Goal: Task Accomplishment & Management: Manage account settings

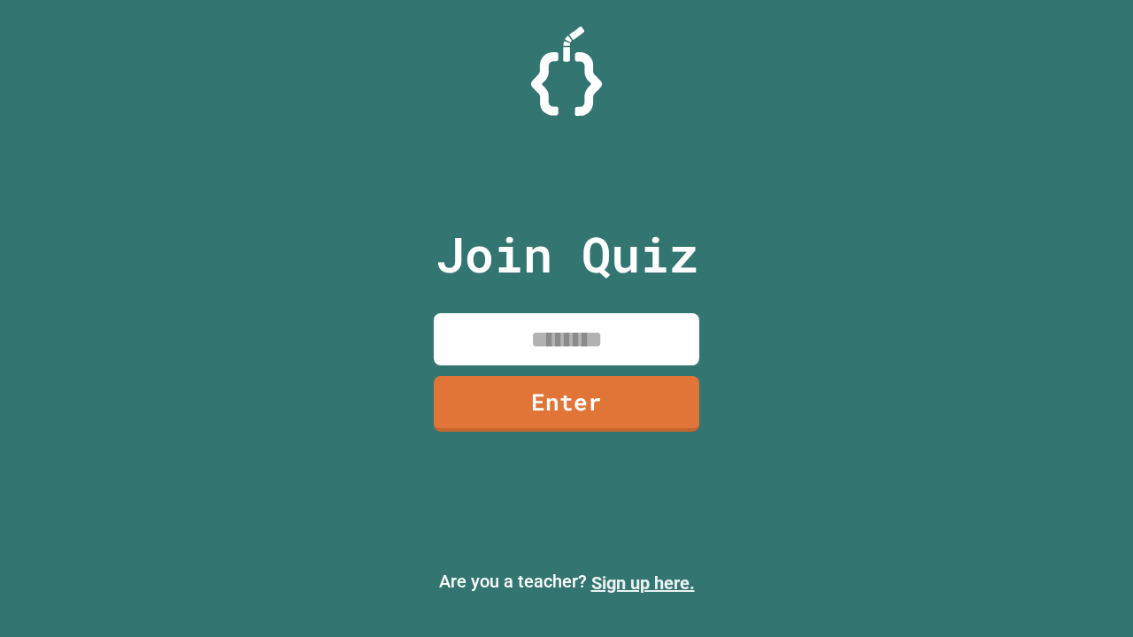
click at [642, 583] on link "Sign up here." at bounding box center [643, 582] width 104 height 21
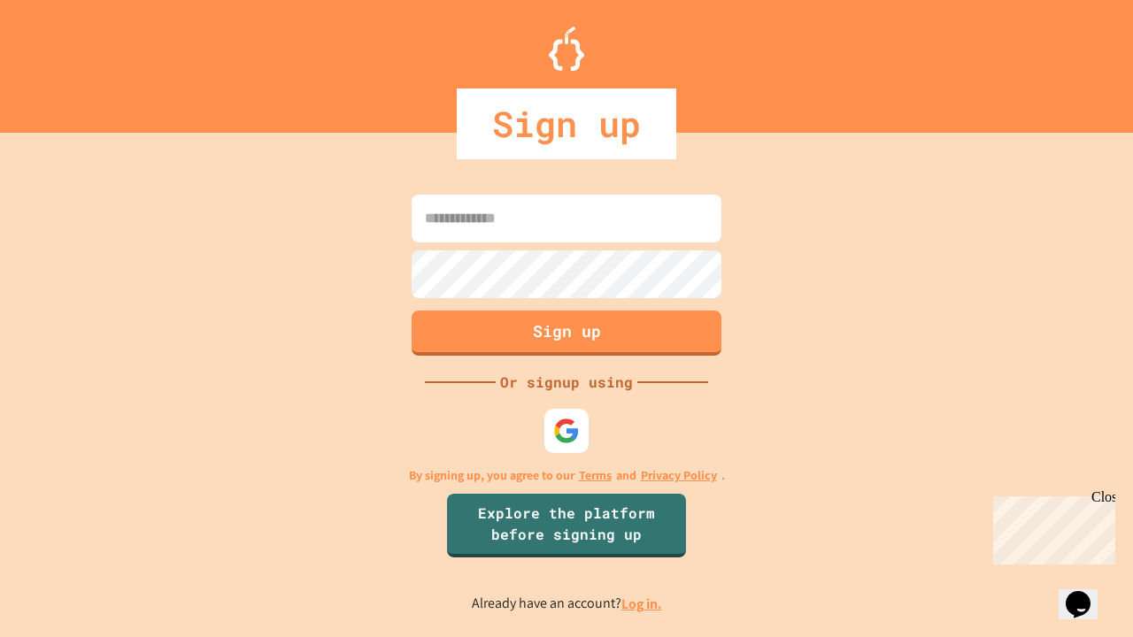
click at [642, 603] on link "Log in." at bounding box center [641, 604] width 41 height 19
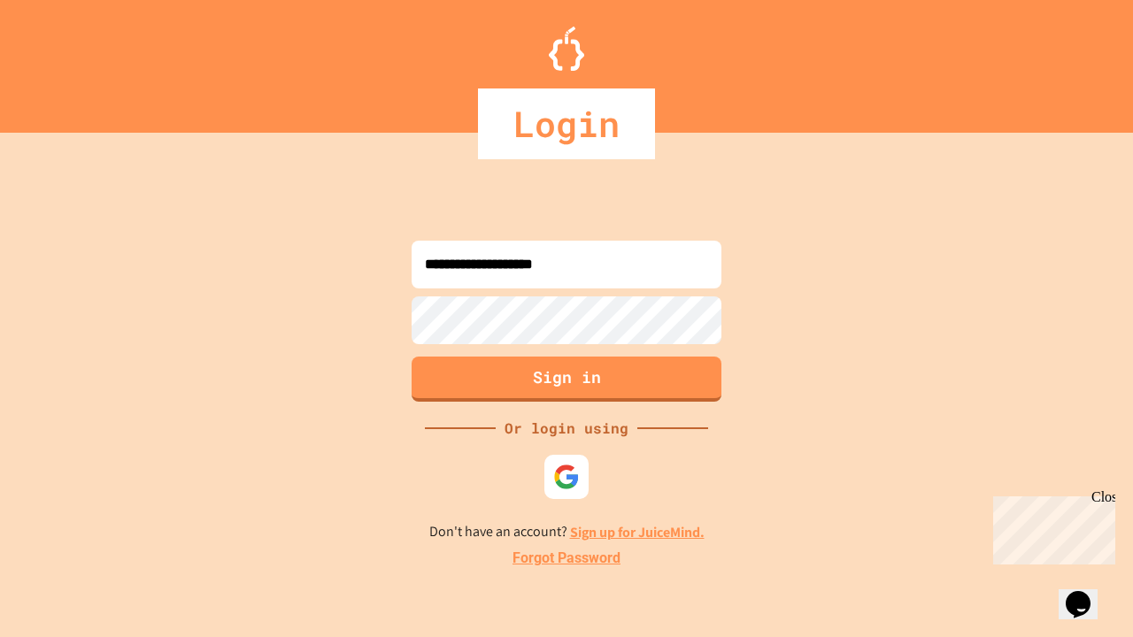
type input "**********"
